Goal: Task Accomplishment & Management: Complete application form

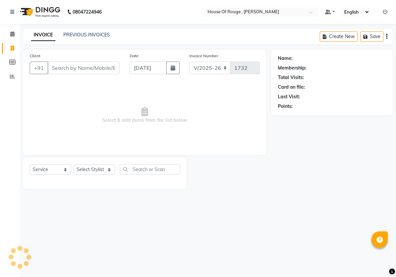
select select "82"
select select "service"
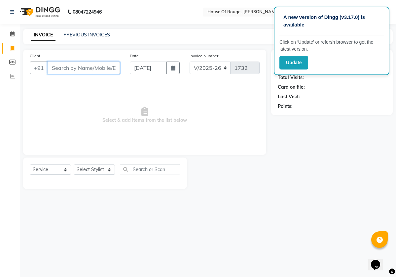
click at [84, 66] on input "Client" at bounding box center [84, 67] width 72 height 13
type input "9873231099"
click at [111, 70] on span "Add Client" at bounding box center [103, 67] width 26 height 7
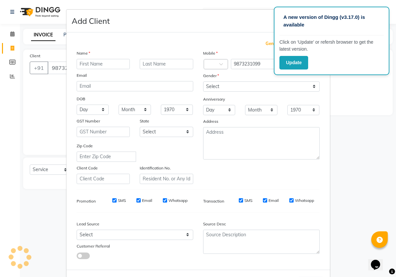
select select "10"
click at [102, 62] on input "text" at bounding box center [104, 64] width 54 height 10
type input "anu nw 2025"
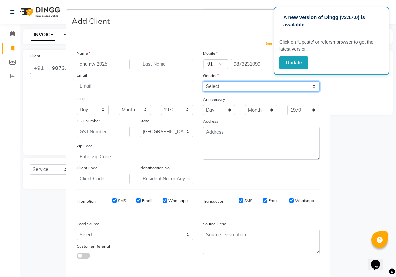
select select "[DEMOGRAPHIC_DATA]"
click at [301, 264] on div "Generate Dummy Number Name anu nw [DEMOGRAPHIC_DATA] Email DOB Day 01 02 03 04 …" at bounding box center [198, 150] width 264 height 237
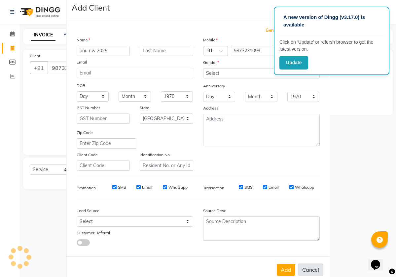
scroll to position [28, 0]
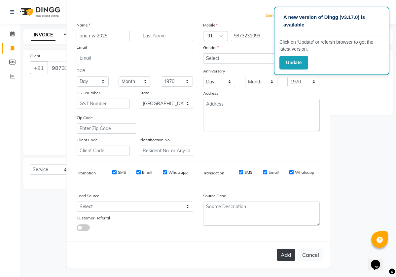
click at [284, 256] on button "Add" at bounding box center [286, 254] width 18 height 12
type input "98******99"
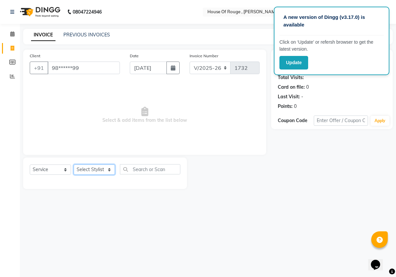
select select "2887"
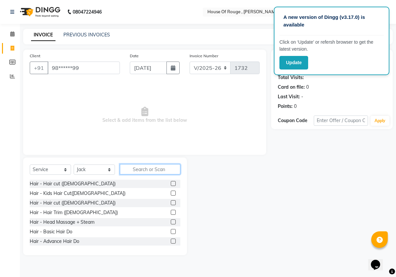
click at [148, 170] on input "text" at bounding box center [150, 169] width 60 height 10
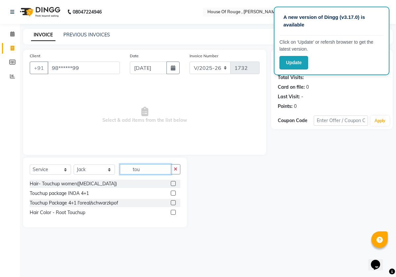
type input "tou"
click at [175, 182] on label at bounding box center [173, 183] width 5 height 5
click at [175, 182] on input "checkbox" at bounding box center [173, 183] width 4 height 4
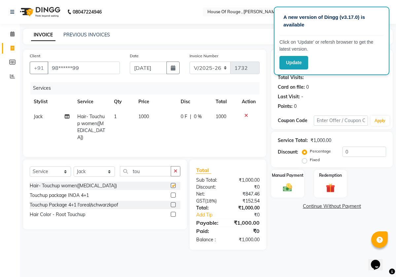
checkbox input "false"
click at [159, 113] on td "1000" at bounding box center [155, 127] width 42 height 36
select select "2887"
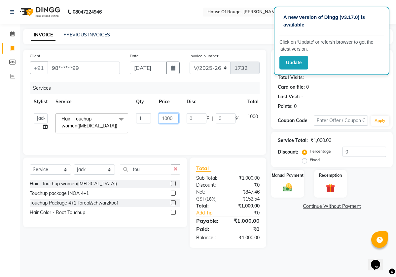
click at [172, 118] on input "1000" at bounding box center [169, 118] width 20 height 10
type input "1"
type input "1120"
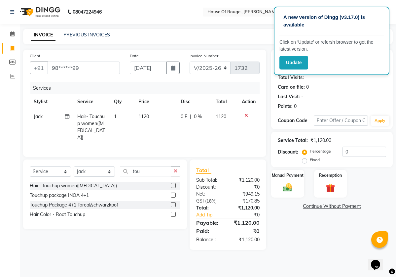
click at [293, 229] on div "Name: Anu Nw 2025 Membership: No Active Membership Total Visits: Card on file: …" at bounding box center [334, 150] width 127 height 200
click at [286, 185] on img at bounding box center [287, 187] width 15 height 11
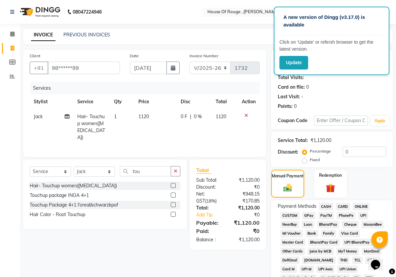
click at [329, 206] on span "CASH" at bounding box center [326, 207] width 14 height 8
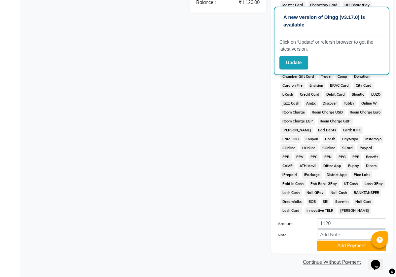
scroll to position [245, 0]
click at [329, 244] on button "Add Payment" at bounding box center [351, 245] width 69 height 10
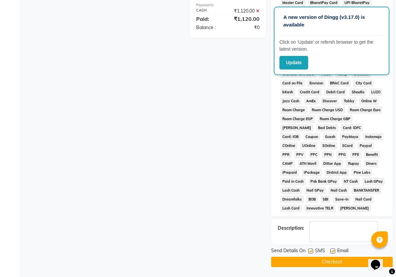
click at [333, 266] on button "Checkout" at bounding box center [332, 261] width 122 height 10
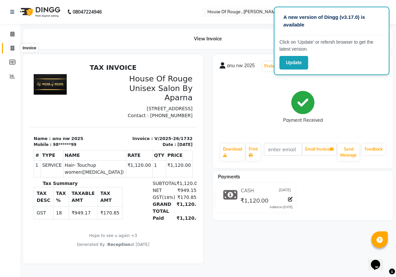
click at [13, 49] on icon at bounding box center [13, 48] width 4 height 5
select select "service"
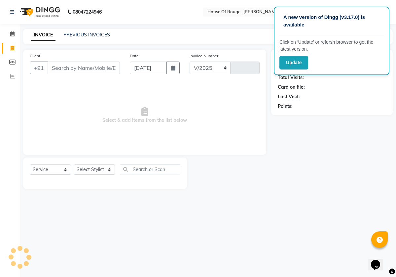
select select "82"
type input "1733"
click at [102, 69] on input "Client" at bounding box center [84, 67] width 72 height 13
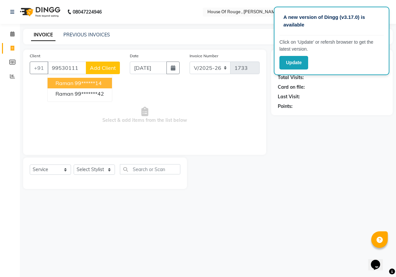
click at [110, 82] on button "raman 99******14" at bounding box center [80, 83] width 64 height 11
type input "99******14"
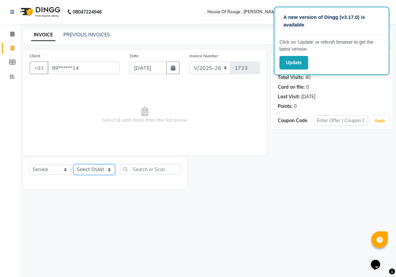
select select "51918"
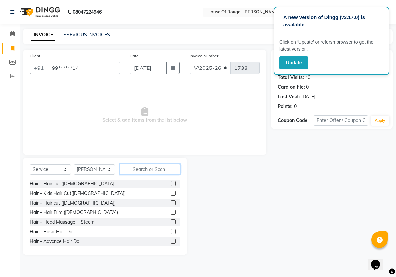
click at [140, 166] on input "text" at bounding box center [150, 169] width 60 height 10
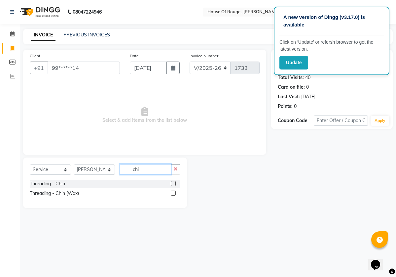
type input "chi"
click at [173, 192] on label at bounding box center [173, 192] width 5 height 5
click at [173, 192] on input "checkbox" at bounding box center [173, 193] width 4 height 4
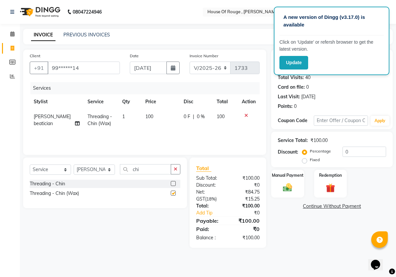
checkbox input "false"
click at [148, 169] on input "chi" at bounding box center [145, 169] width 51 height 10
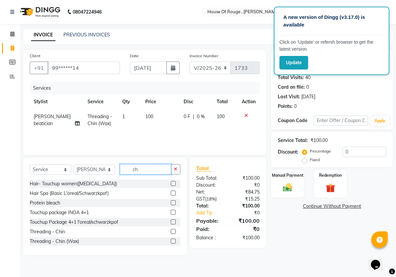
type input "c"
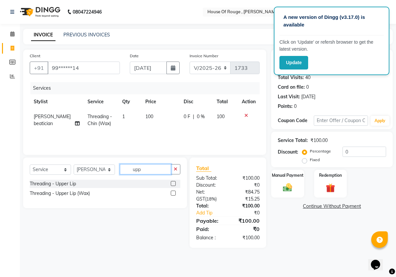
type input "upp"
click at [172, 193] on label at bounding box center [173, 192] width 5 height 5
click at [172, 193] on input "checkbox" at bounding box center [173, 193] width 4 height 4
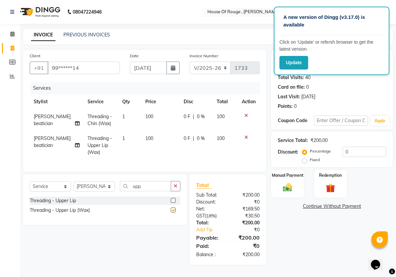
checkbox input "false"
click at [158, 137] on td "100" at bounding box center [160, 145] width 39 height 29
select select "51918"
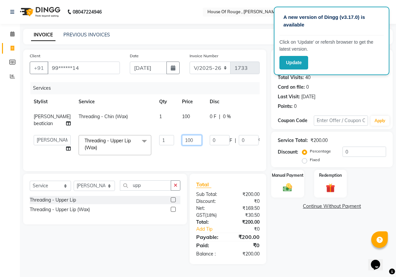
click at [182, 145] on input "100" at bounding box center [192, 140] width 20 height 10
type input "120"
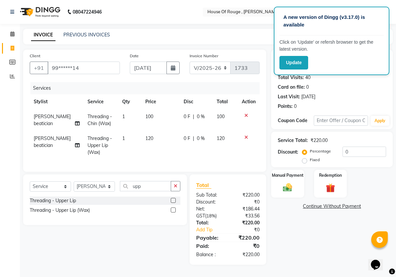
click at [171, 110] on td "100" at bounding box center [160, 120] width 39 height 22
select select "51918"
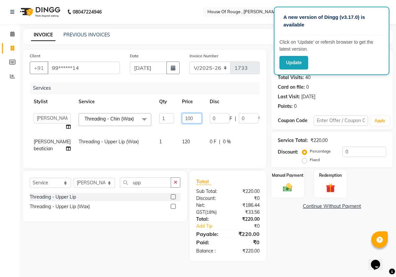
click at [182, 118] on input "100" at bounding box center [192, 118] width 20 height 10
type input "120"
click at [332, 270] on main "INVOICE PREVIOUS INVOICES Create New Save Client +91 99******14 Date [DATE] Inv…" at bounding box center [208, 150] width 376 height 242
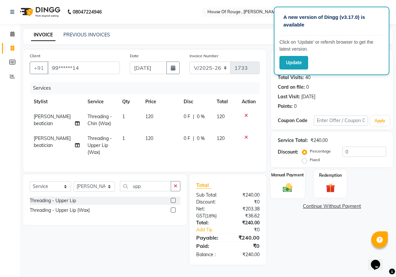
click at [293, 180] on div "Manual Payment" at bounding box center [288, 183] width 34 height 29
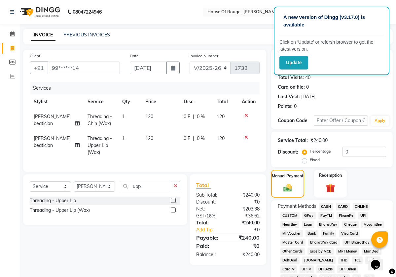
click at [329, 206] on span "CASH" at bounding box center [326, 207] width 14 height 8
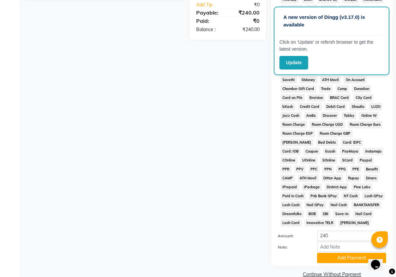
scroll to position [245, 0]
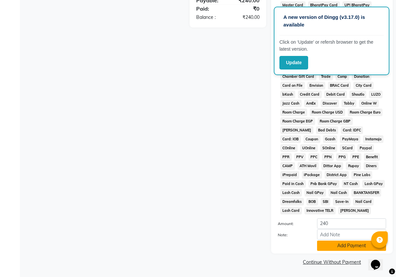
click at [339, 247] on button "Add Payment" at bounding box center [351, 245] width 69 height 10
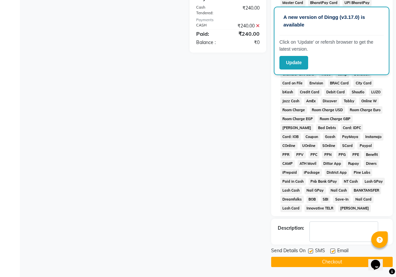
click at [318, 262] on button "Checkout" at bounding box center [332, 261] width 122 height 10
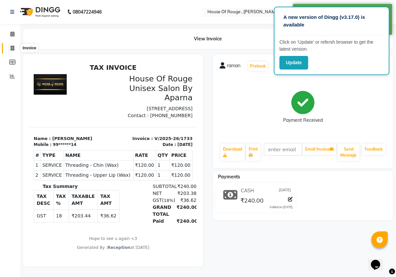
click at [10, 50] on span at bounding box center [13, 49] width 12 height 8
select select "service"
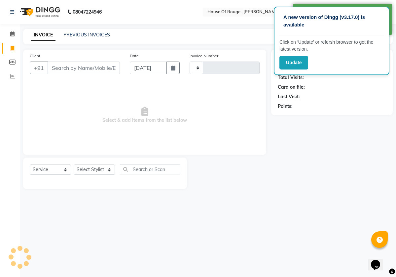
type input "1734"
click at [70, 71] on input "Client" at bounding box center [84, 67] width 72 height 13
select select "82"
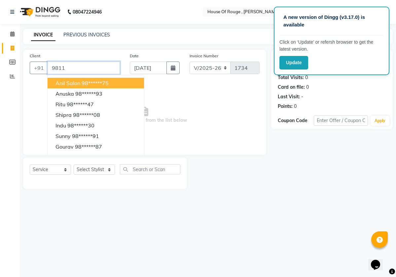
click at [68, 69] on input "9811" at bounding box center [84, 67] width 72 height 13
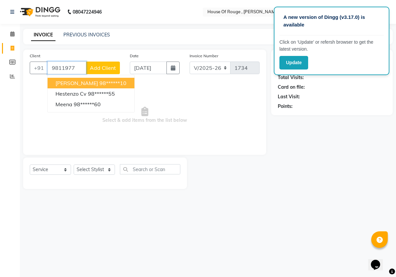
click at [85, 82] on span "[PERSON_NAME]" at bounding box center [76, 83] width 43 height 7
type input "98******10"
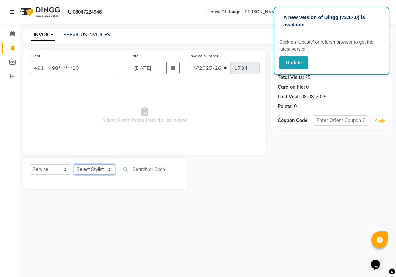
select select "14358"
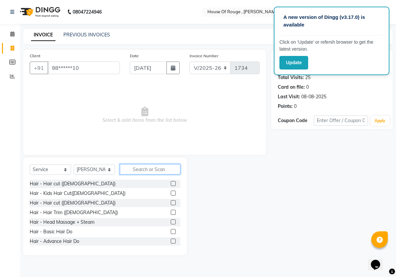
click at [146, 168] on input "text" at bounding box center [150, 169] width 60 height 10
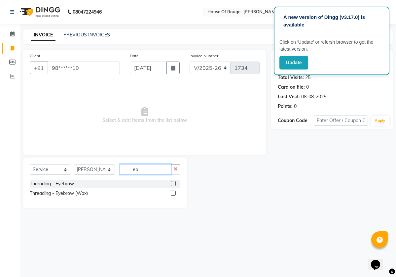
type input "eb"
click at [173, 182] on label at bounding box center [173, 183] width 5 height 5
click at [173, 182] on input "checkbox" at bounding box center [173, 183] width 4 height 4
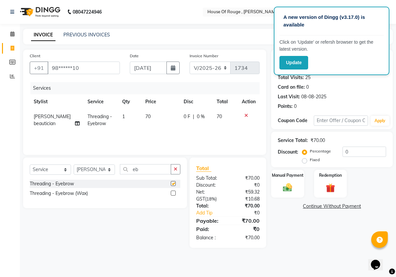
checkbox input "false"
click at [283, 185] on img at bounding box center [287, 187] width 15 height 11
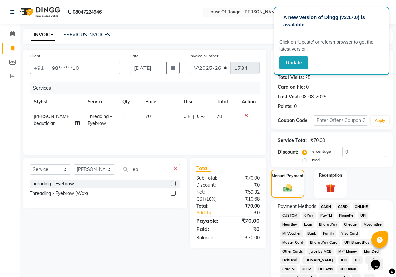
click at [362, 205] on span "ONLINE" at bounding box center [361, 207] width 17 height 8
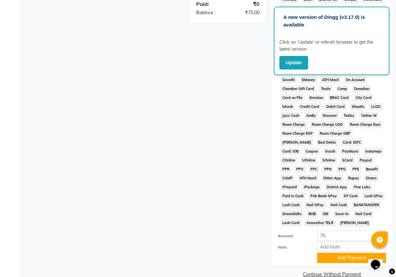
scroll to position [245, 0]
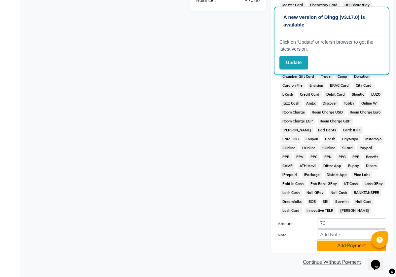
click at [355, 246] on button "Add Payment" at bounding box center [351, 245] width 69 height 10
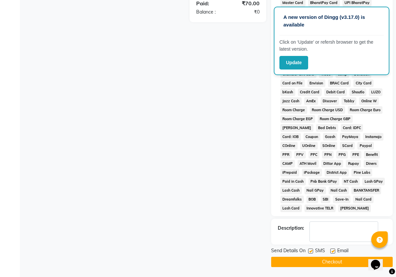
click at [339, 265] on button "Checkout" at bounding box center [332, 261] width 122 height 10
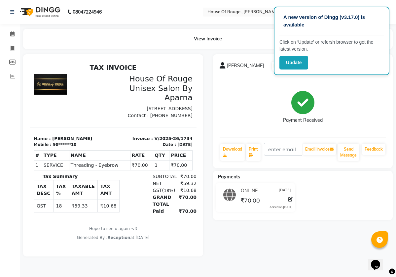
click at [45, 55] on div at bounding box center [113, 155] width 180 height 202
click at [14, 48] on icon at bounding box center [13, 48] width 4 height 5
select select "service"
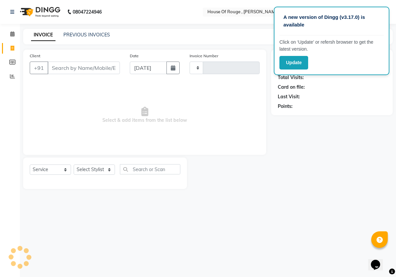
type input "1735"
select select "82"
click at [105, 66] on input "Client" at bounding box center [84, 67] width 72 height 13
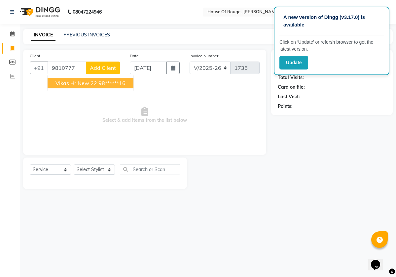
click at [105, 84] on ngb-highlight "98******16" at bounding box center [111, 83] width 27 height 7
type input "98******16"
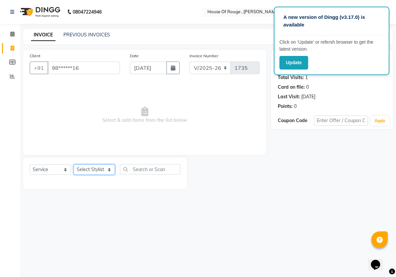
select select "50365"
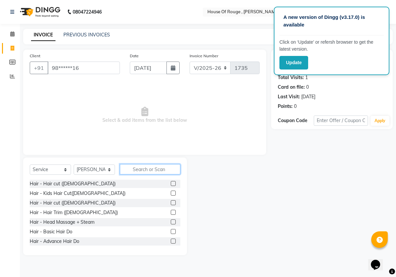
click at [133, 169] on input "text" at bounding box center [150, 169] width 60 height 10
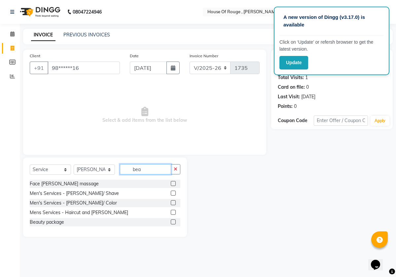
type input "bea"
click at [173, 193] on label at bounding box center [173, 192] width 5 height 5
click at [173, 193] on input "checkbox" at bounding box center [173, 193] width 4 height 4
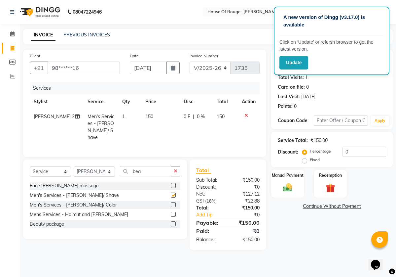
checkbox input "false"
click at [156, 170] on input "bea" at bounding box center [145, 171] width 51 height 10
type input "b"
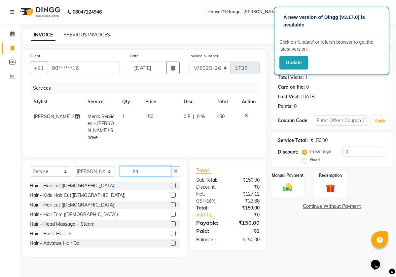
type input "h"
type input "men"
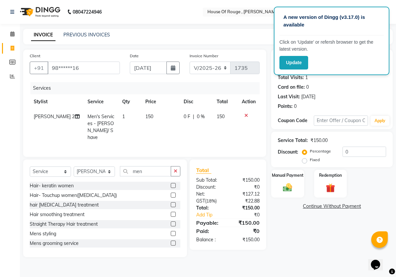
click at [173, 231] on label at bounding box center [173, 233] width 5 height 5
click at [173, 231] on input "checkbox" at bounding box center [173, 233] width 4 height 4
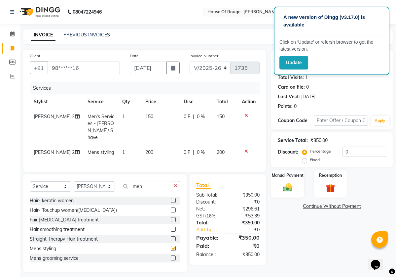
checkbox input "false"
click at [150, 121] on td "150" at bounding box center [160, 127] width 39 height 36
select select "50365"
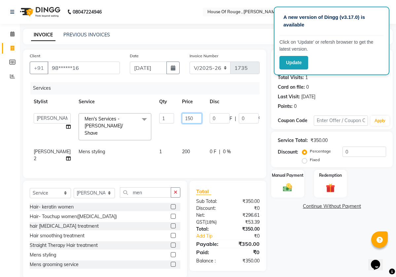
click at [182, 119] on input "150" at bounding box center [192, 118] width 20 height 10
type input "1"
type input "200"
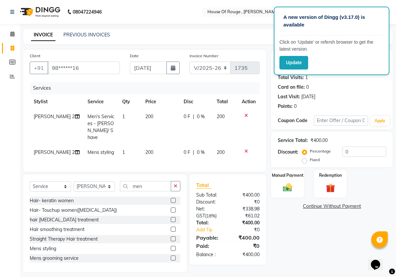
click at [170, 150] on td "200" at bounding box center [160, 152] width 39 height 15
select select "50365"
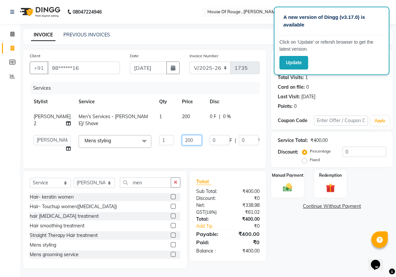
click at [182, 145] on input "200" at bounding box center [192, 140] width 20 height 10
type input "2"
type input "150"
click at [312, 268] on div "Name: [PERSON_NAME] New 22 Membership: No Active Membership Total Visits: 1 Car…" at bounding box center [334, 159] width 127 height 218
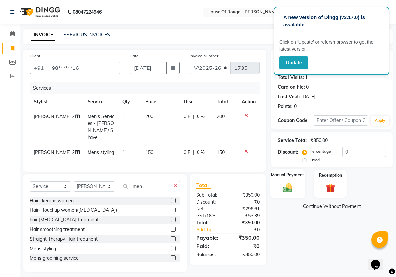
click at [290, 186] on img at bounding box center [287, 187] width 15 height 11
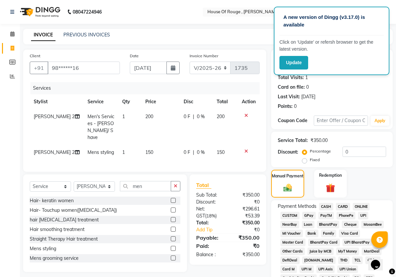
click at [364, 205] on span "ONLINE" at bounding box center [361, 207] width 17 height 8
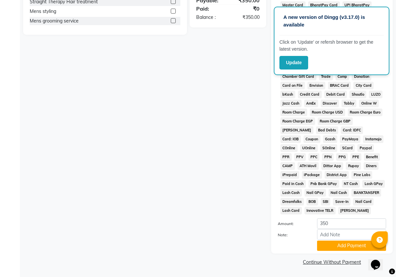
scroll to position [245, 0]
click at [364, 243] on button "Add Payment" at bounding box center [351, 245] width 69 height 10
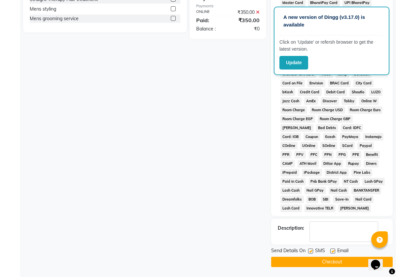
click at [342, 264] on button "Checkout" at bounding box center [332, 261] width 122 height 10
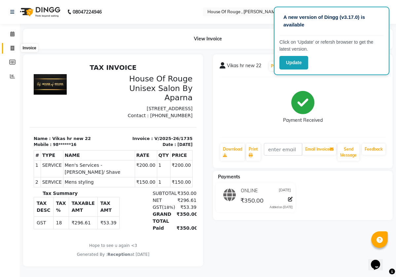
click at [17, 47] on span at bounding box center [13, 49] width 12 height 8
select select "service"
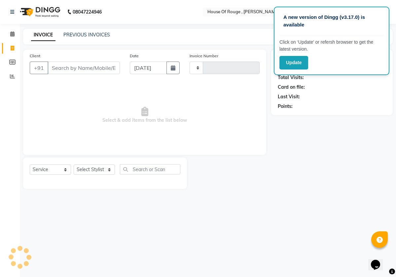
type input "1736"
select select "82"
click at [101, 64] on input "Client" at bounding box center [84, 67] width 72 height 13
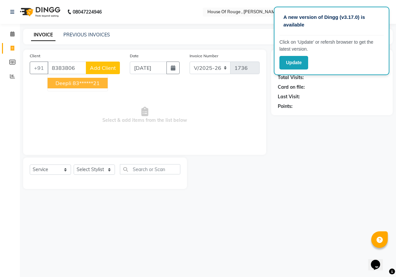
click at [103, 81] on button "deepli 83******21" at bounding box center [78, 83] width 60 height 11
type input "83******21"
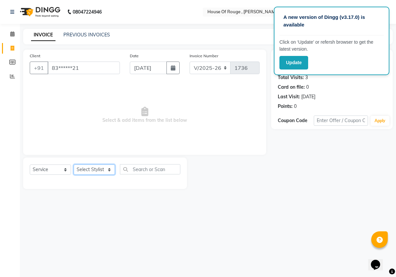
select select "51918"
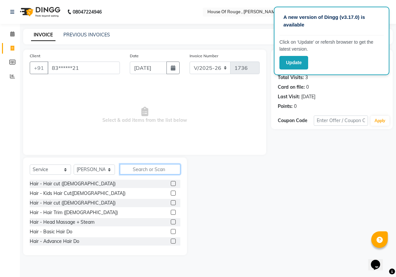
click at [152, 172] on input "text" at bounding box center [150, 169] width 60 height 10
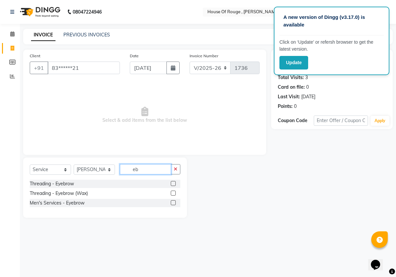
type input "eb"
click at [172, 179] on div at bounding box center [176, 183] width 10 height 8
click at [173, 182] on label at bounding box center [173, 183] width 5 height 5
click at [173, 182] on input "checkbox" at bounding box center [173, 183] width 4 height 4
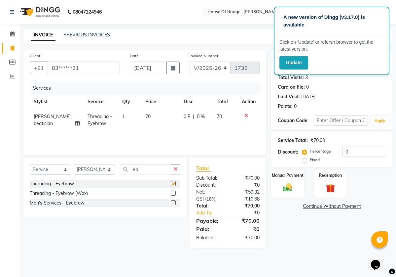
checkbox input "false"
click at [124, 117] on td "1" at bounding box center [129, 120] width 23 height 22
select select "51918"
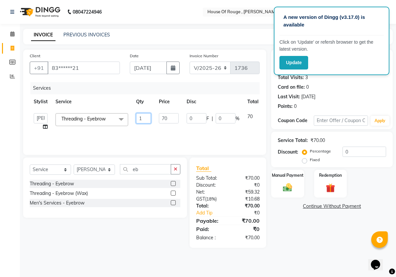
click at [142, 119] on input "1" at bounding box center [143, 118] width 15 height 10
type input "2"
click at [297, 239] on div "Name: Deepli Membership: No Active Membership Total Visits: 3 Card on file: 0 L…" at bounding box center [334, 149] width 127 height 198
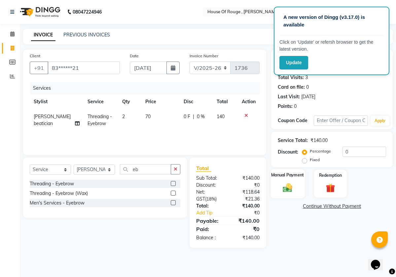
click at [287, 188] on img at bounding box center [287, 187] width 15 height 11
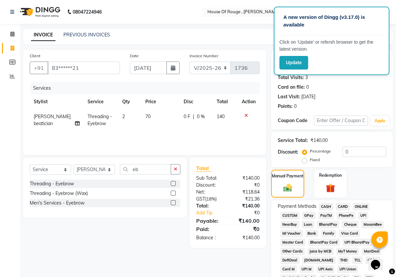
click at [364, 207] on span "ONLINE" at bounding box center [361, 207] width 17 height 8
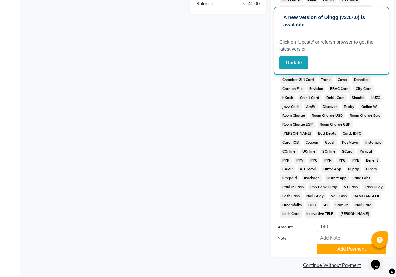
scroll to position [245, 0]
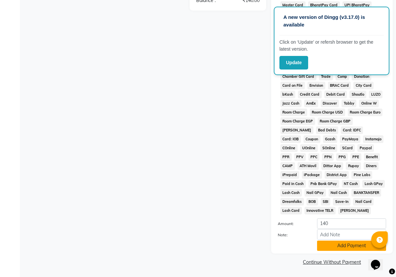
click at [355, 245] on button "Add Payment" at bounding box center [351, 245] width 69 height 10
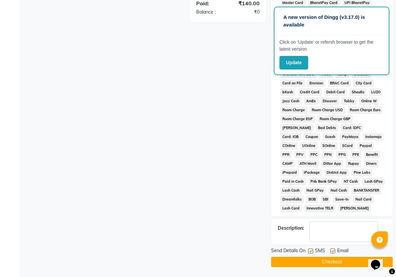
click at [352, 264] on button "Checkout" at bounding box center [332, 261] width 122 height 10
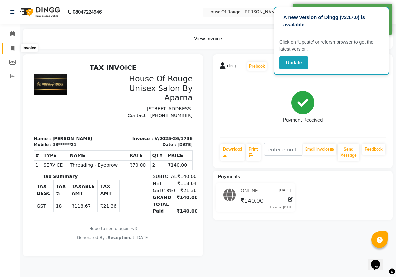
click at [13, 46] on icon at bounding box center [13, 48] width 4 height 5
select select "service"
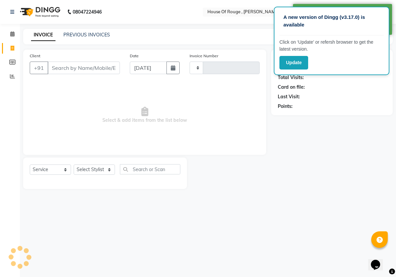
type input "1737"
select select "82"
click at [87, 65] on input "Client" at bounding box center [84, 67] width 72 height 13
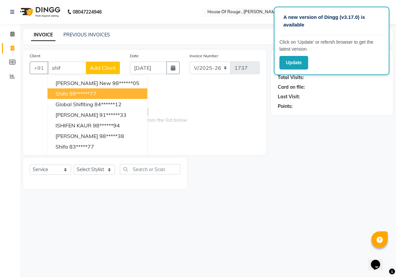
click at [81, 95] on ngb-highlight "99******77" at bounding box center [82, 93] width 27 height 7
type input "99******77"
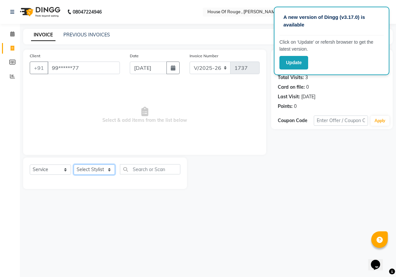
select select "2896"
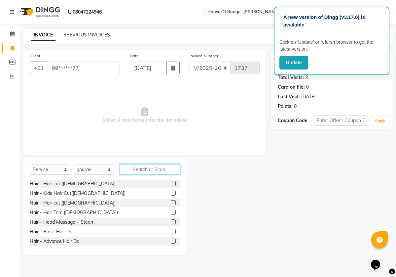
click at [140, 169] on input "text" at bounding box center [150, 169] width 60 height 10
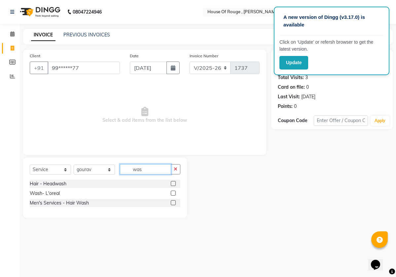
type input "was"
click at [173, 192] on label at bounding box center [173, 192] width 5 height 5
click at [173, 192] on input "checkbox" at bounding box center [173, 193] width 4 height 4
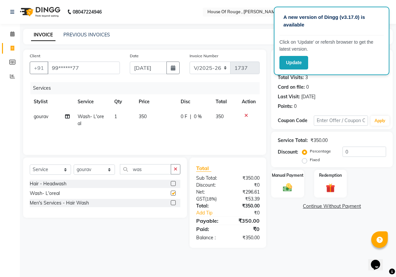
checkbox input "false"
click at [245, 113] on icon at bounding box center [246, 115] width 4 height 5
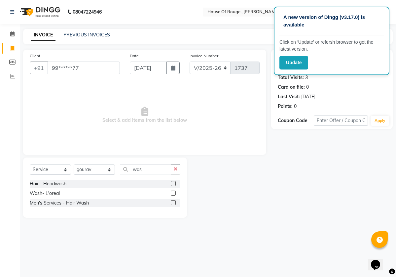
click at [175, 182] on label at bounding box center [173, 183] width 5 height 5
click at [175, 182] on input "checkbox" at bounding box center [173, 183] width 4 height 4
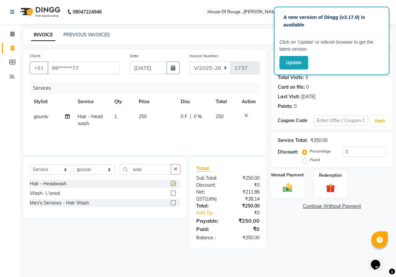
checkbox input "false"
click at [289, 187] on img at bounding box center [287, 187] width 15 height 11
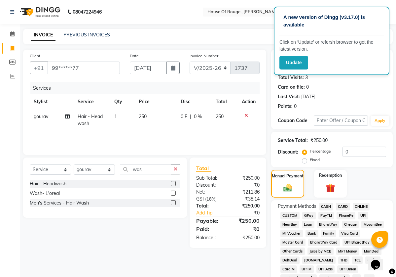
click at [365, 206] on span "ONLINE" at bounding box center [361, 207] width 17 height 8
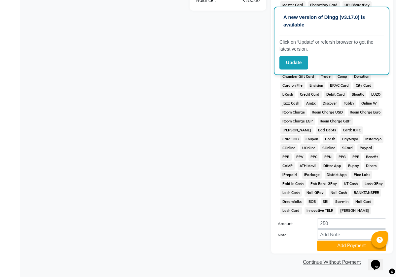
scroll to position [245, 0]
click at [359, 242] on button "Add Payment" at bounding box center [351, 245] width 69 height 10
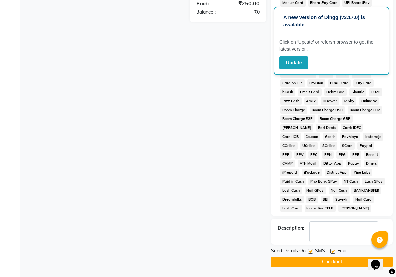
click at [311, 253] on label at bounding box center [310, 250] width 5 height 5
click at [311, 253] on input "checkbox" at bounding box center [310, 251] width 4 height 4
checkbox input "false"
click at [335, 254] on div "Email" at bounding box center [341, 251] width 23 height 8
click at [334, 250] on div "Email" at bounding box center [341, 251] width 23 height 8
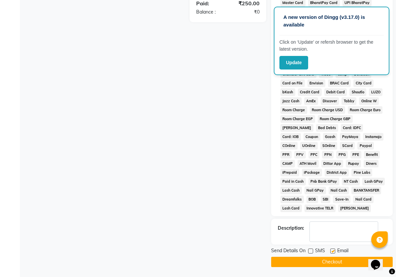
click at [333, 252] on label at bounding box center [332, 250] width 5 height 5
click at [333, 252] on input "checkbox" at bounding box center [332, 251] width 4 height 4
checkbox input "false"
click at [335, 264] on button "Checkout" at bounding box center [332, 261] width 122 height 10
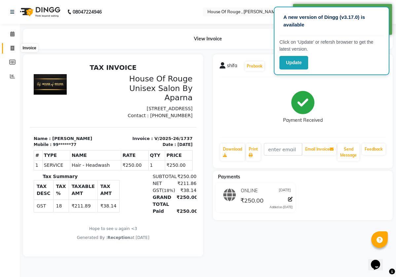
click at [14, 50] on icon at bounding box center [13, 48] width 4 height 5
select select "service"
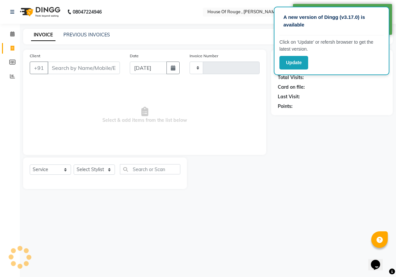
type input "1738"
select select "82"
click at [93, 70] on input "Client" at bounding box center [84, 67] width 72 height 13
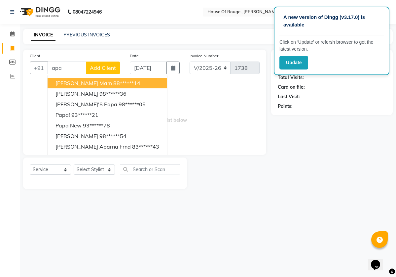
click at [113, 82] on ngb-highlight "88******14" at bounding box center [126, 83] width 27 height 7
type input "88******14"
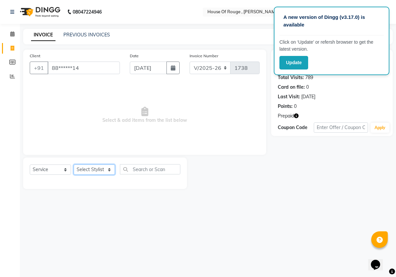
select select "2906"
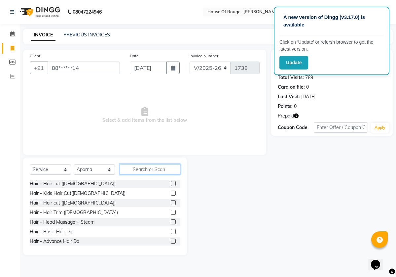
click at [138, 169] on input "text" at bounding box center [150, 169] width 60 height 10
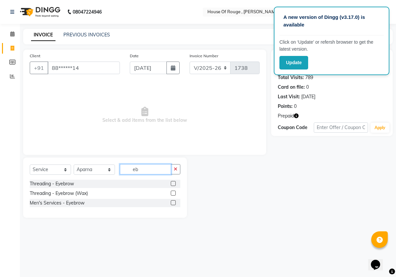
type input "eb"
click at [173, 185] on label at bounding box center [173, 183] width 5 height 5
click at [173, 185] on input "checkbox" at bounding box center [173, 183] width 4 height 4
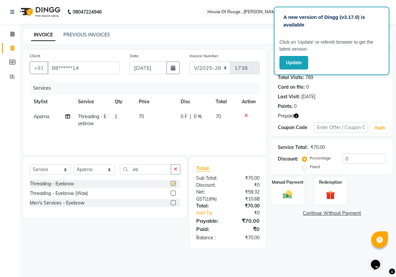
checkbox input "false"
click at [294, 185] on div "Manual Payment" at bounding box center [288, 190] width 34 height 29
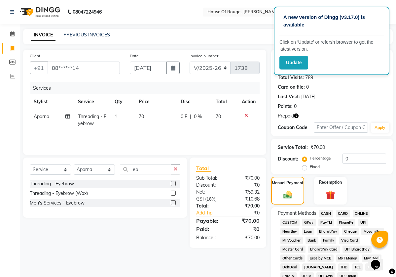
click at [327, 211] on span "CASH" at bounding box center [326, 213] width 14 height 8
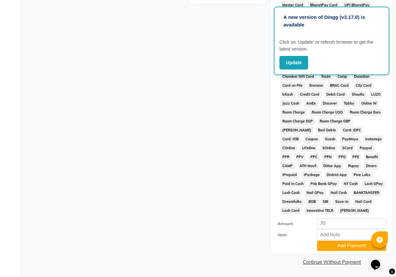
scroll to position [252, 0]
click at [341, 245] on button "Add Payment" at bounding box center [351, 245] width 69 height 10
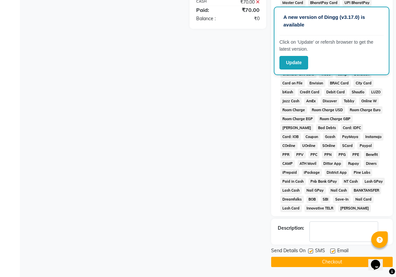
click at [309, 251] on label at bounding box center [310, 250] width 5 height 5
click at [309, 251] on input "checkbox" at bounding box center [310, 251] width 4 height 4
checkbox input "false"
click at [334, 253] on label at bounding box center [332, 250] width 5 height 5
click at [334, 253] on input "checkbox" at bounding box center [332, 251] width 4 height 4
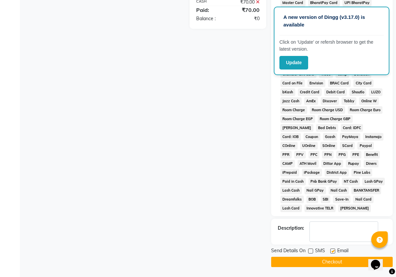
checkbox input "false"
click at [334, 260] on button "Checkout" at bounding box center [332, 261] width 122 height 10
